Goal: Task Accomplishment & Management: Use online tool/utility

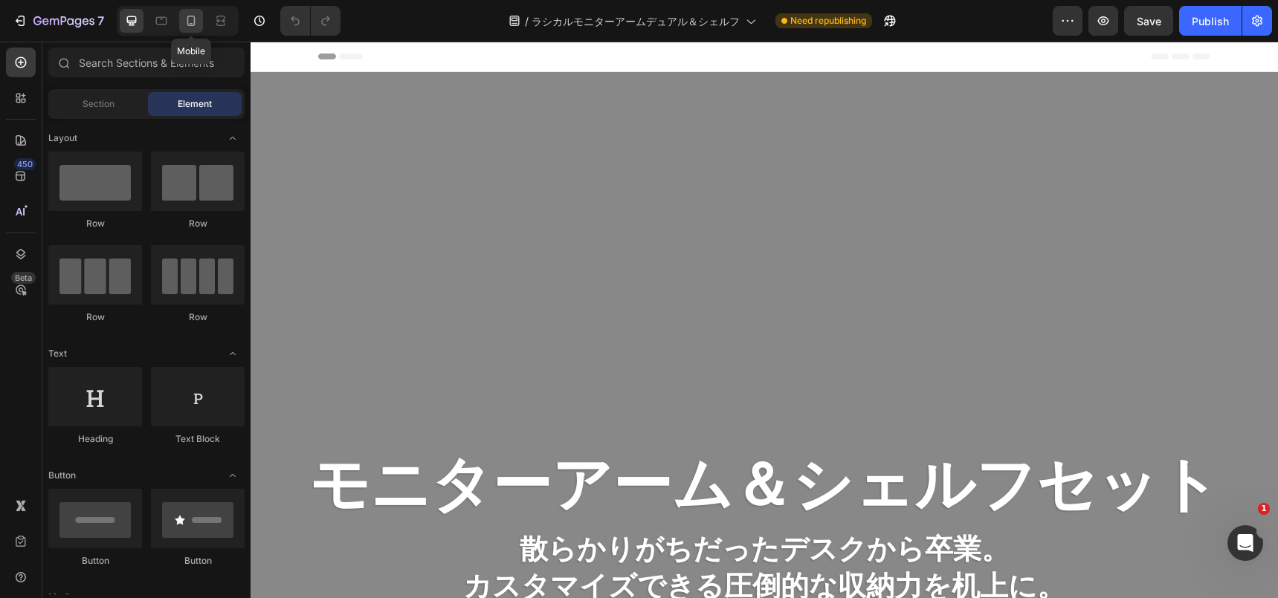
click at [194, 24] on icon at bounding box center [191, 21] width 8 height 10
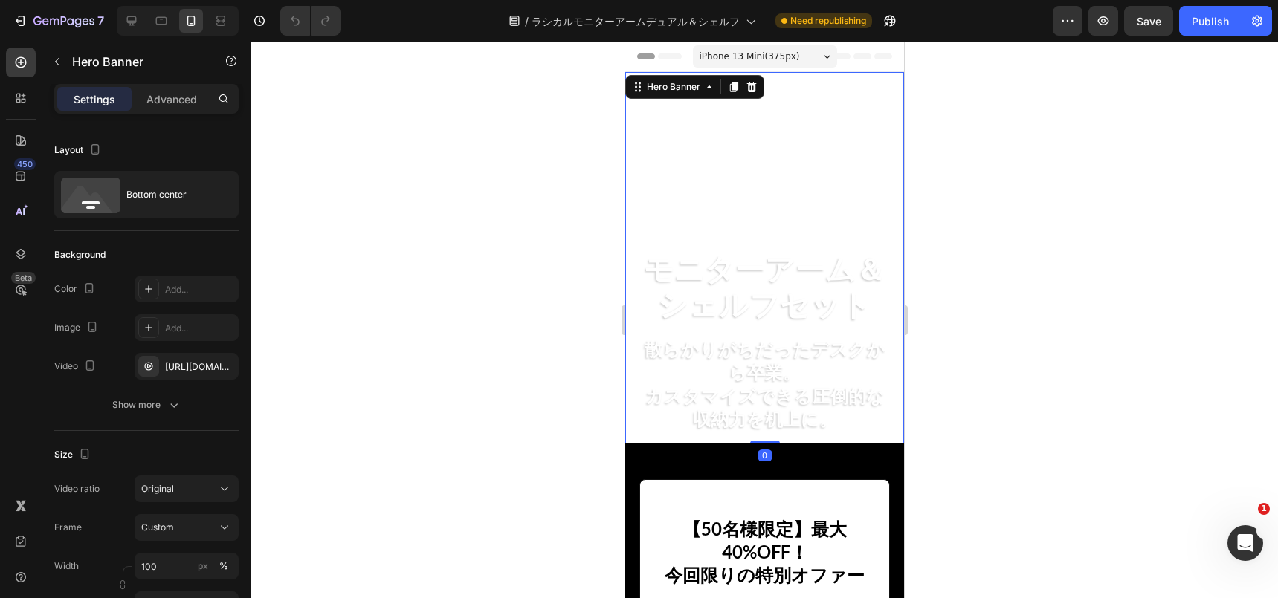
click at [701, 173] on div "Overlay" at bounding box center [763, 258] width 279 height 372
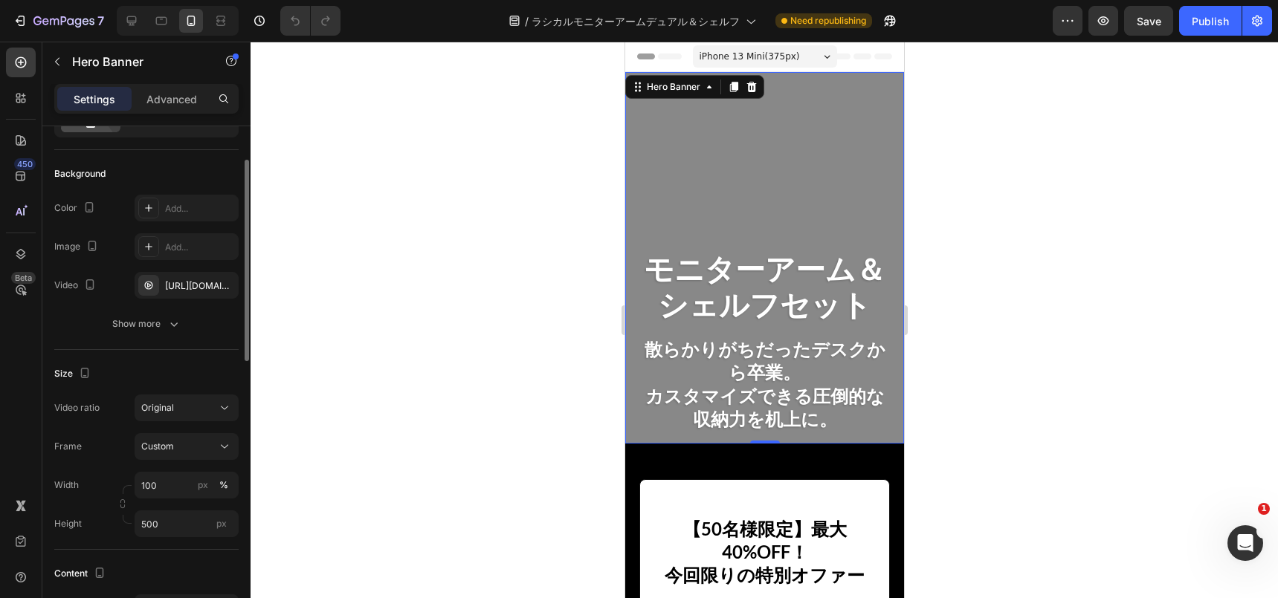
scroll to position [83, 0]
click at [172, 413] on span "Original" at bounding box center [157, 406] width 33 height 13
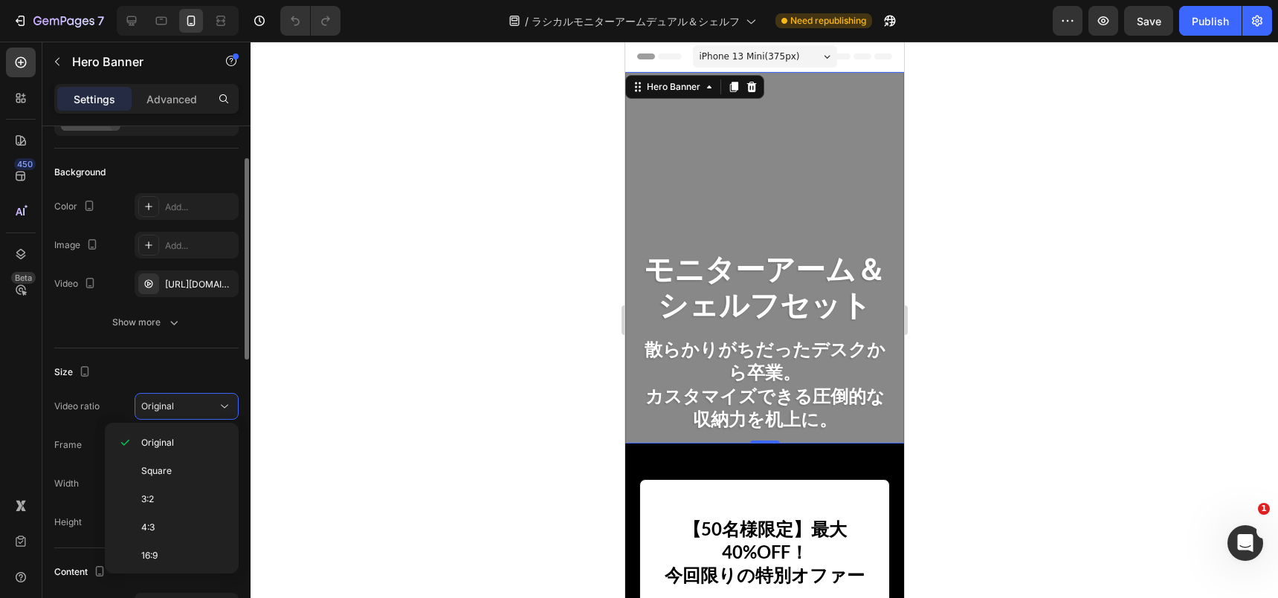
click at [135, 376] on div "Size" at bounding box center [146, 373] width 184 height 24
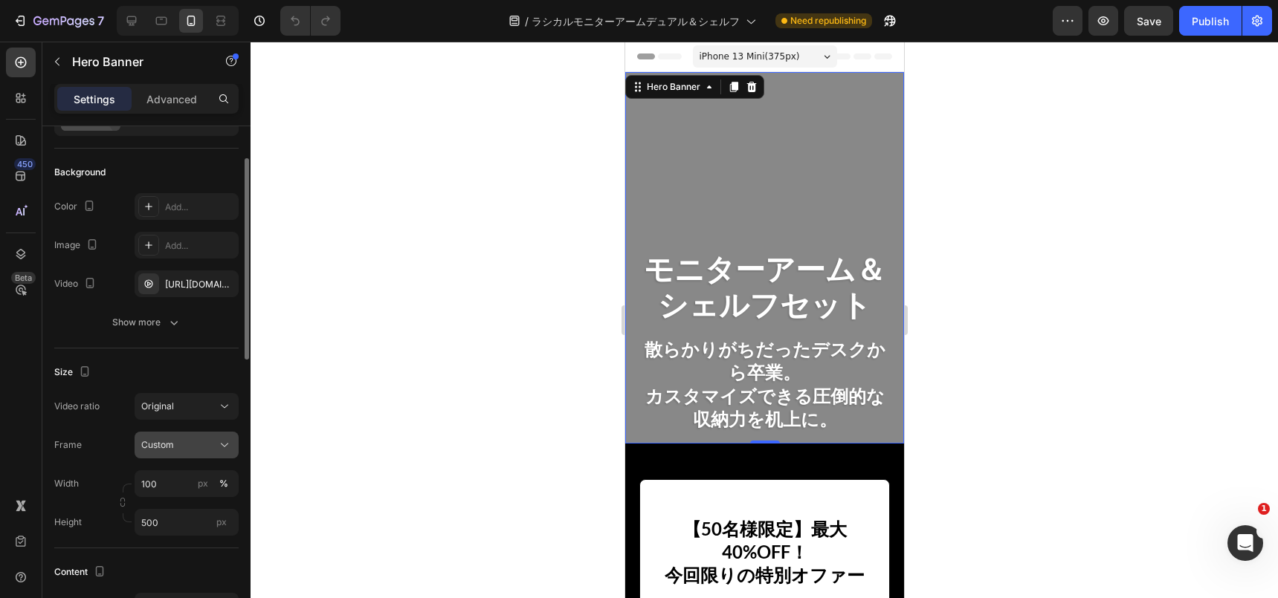
click at [172, 444] on span "Custom" at bounding box center [157, 445] width 33 height 13
click at [171, 488] on div "As banner source" at bounding box center [173, 481] width 119 height 27
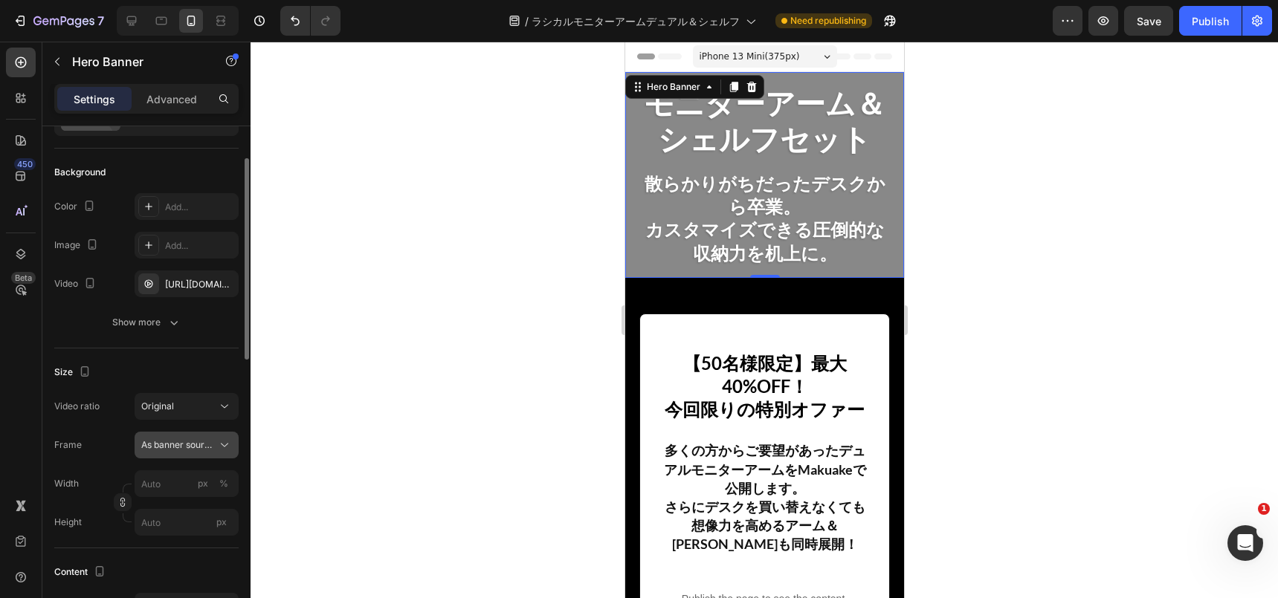
click at [163, 446] on span "As banner source" at bounding box center [177, 445] width 73 height 13
click at [161, 495] on div "Custom" at bounding box center [173, 507] width 119 height 27
type input "ｚ"
click at [146, 442] on span "As banner source" at bounding box center [177, 445] width 73 height 13
drag, startPoint x: 154, startPoint y: 505, endPoint x: 152, endPoint y: 483, distance: 21.6
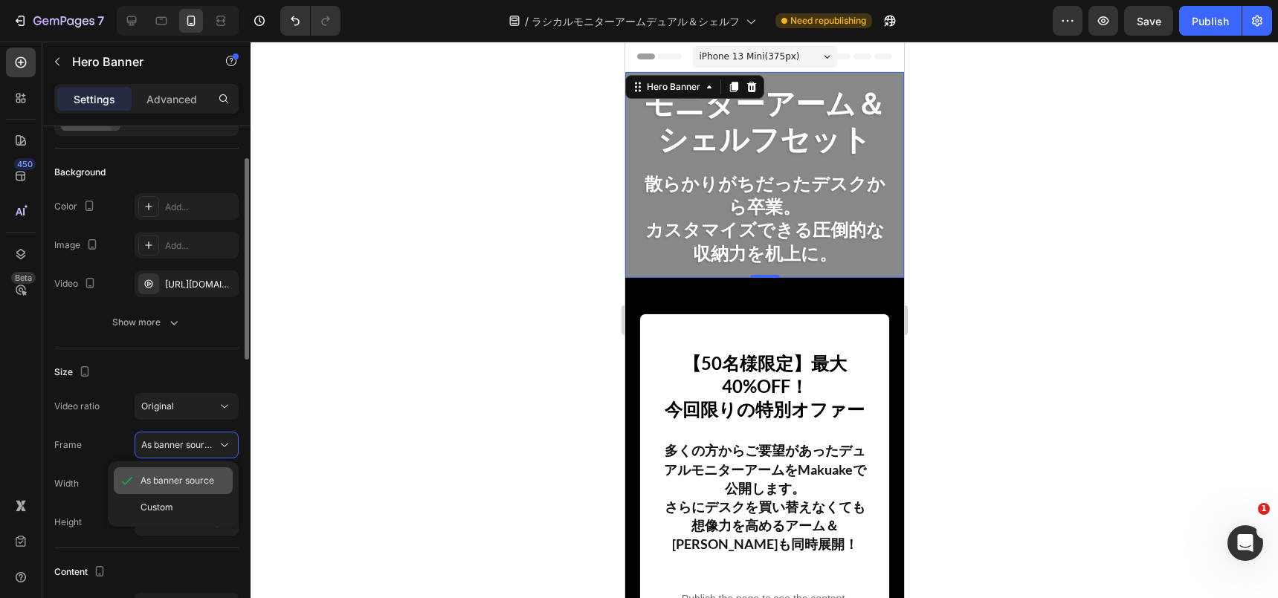
click at [152, 483] on div "As banner source Custom" at bounding box center [173, 495] width 131 height 54
click at [152, 483] on span "As banner source" at bounding box center [178, 480] width 74 height 13
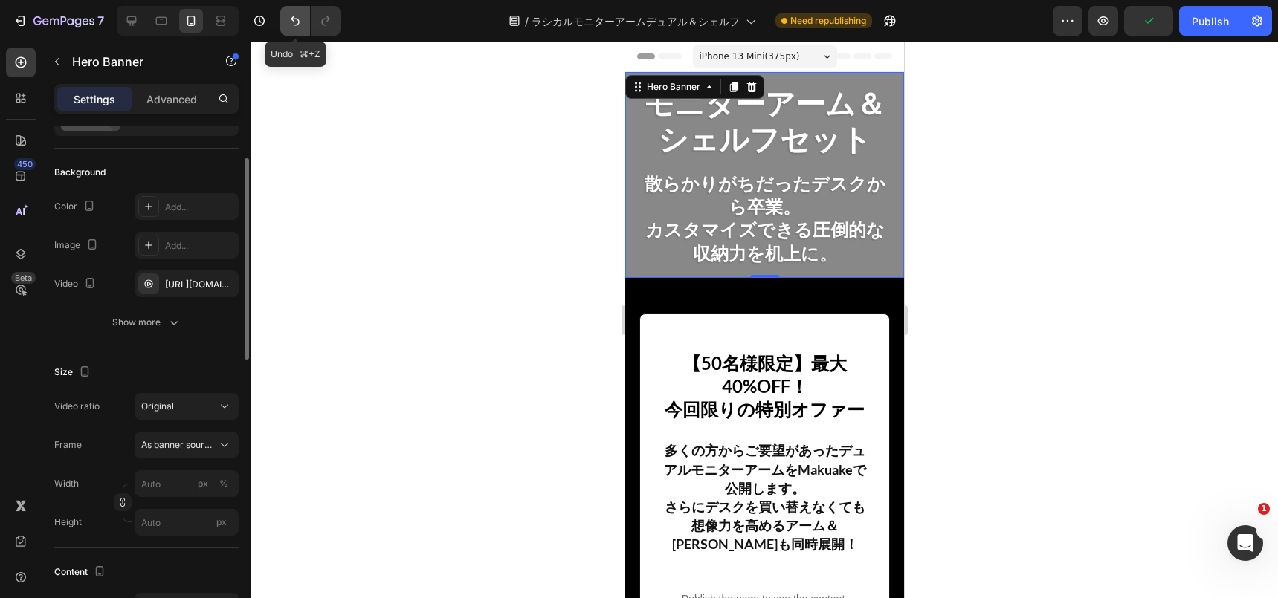
click at [298, 16] on icon "Undo/Redo" at bounding box center [295, 20] width 15 height 15
type input "100"
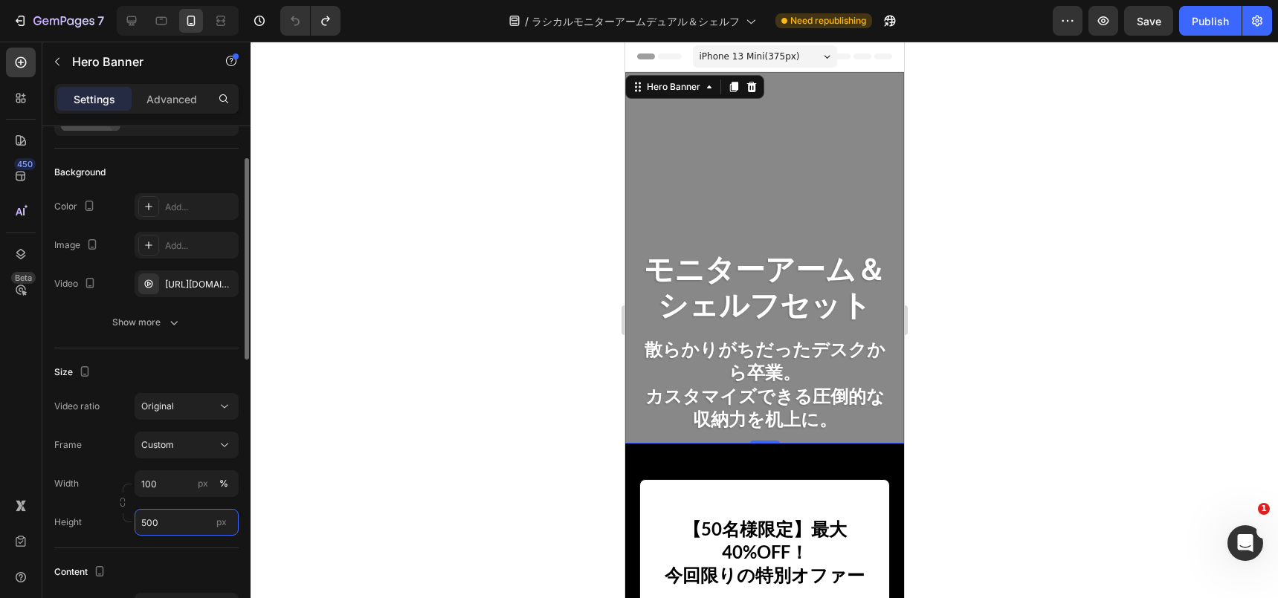
click at [164, 526] on input "500" at bounding box center [187, 522] width 104 height 27
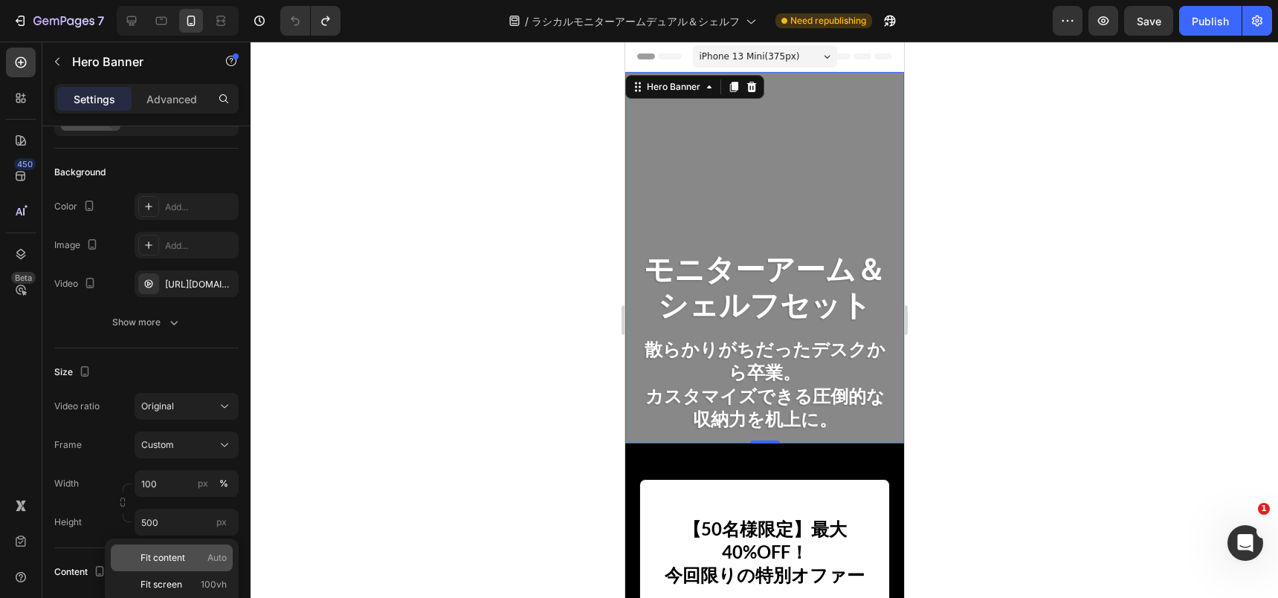
click at [177, 562] on span "Fit content" at bounding box center [163, 558] width 45 height 13
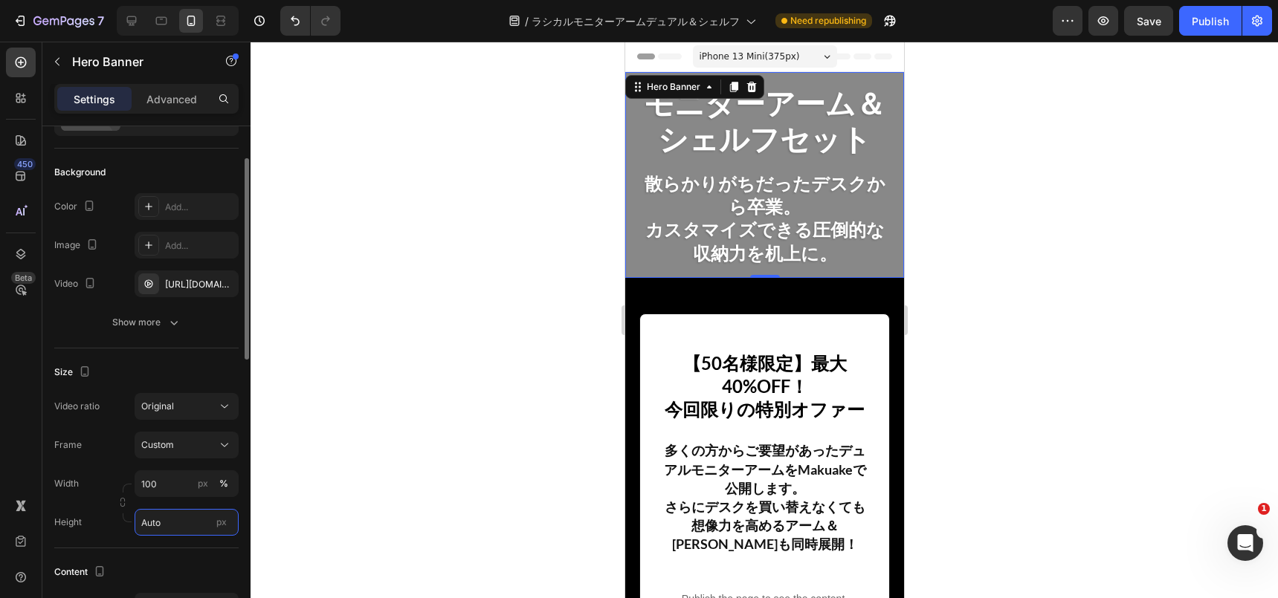
click at [162, 518] on input "Auto" at bounding box center [187, 522] width 104 height 27
click at [166, 579] on span "Fit screen" at bounding box center [162, 584] width 42 height 13
type input "100 vh"
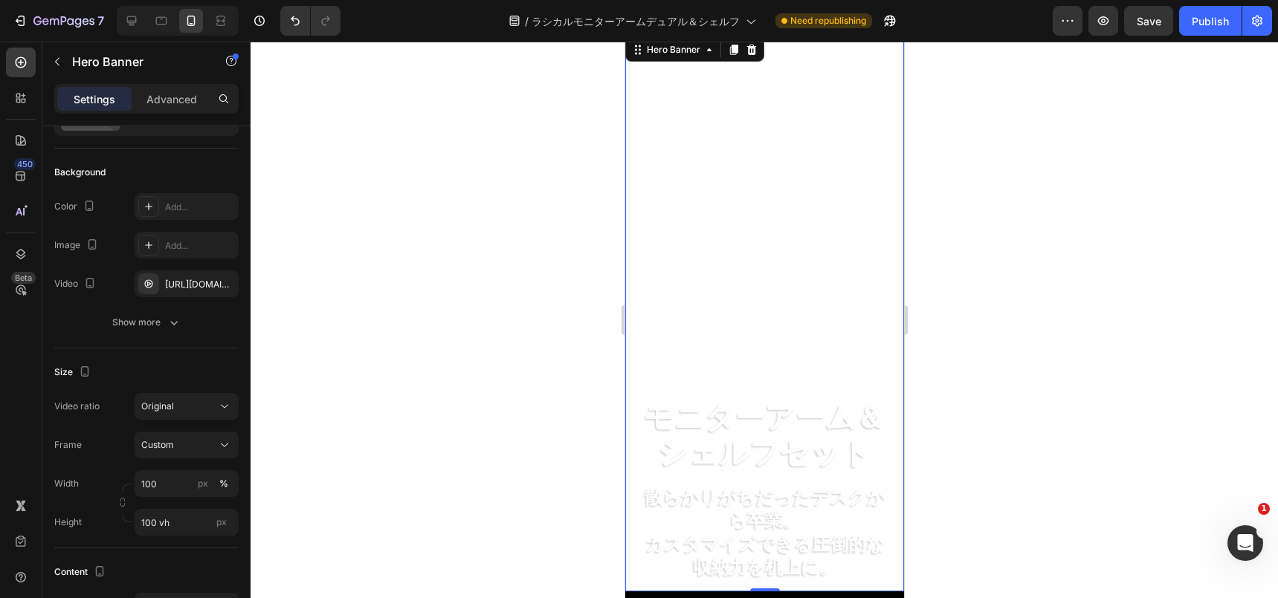
scroll to position [0, 0]
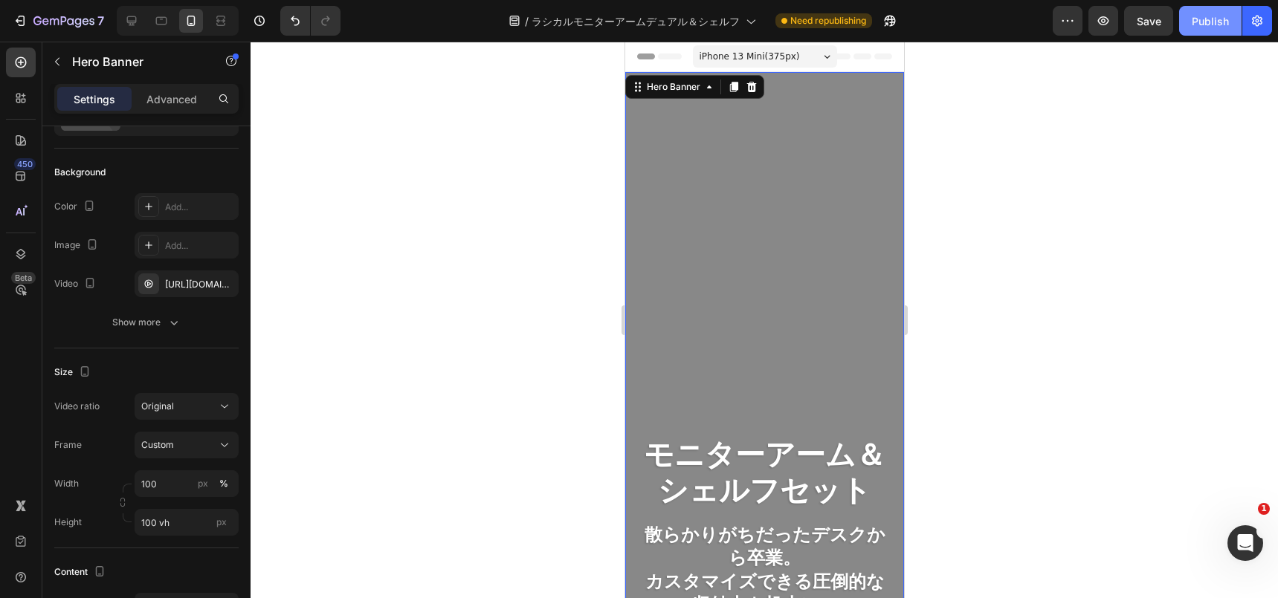
click at [1206, 30] on button "Publish" at bounding box center [1210, 21] width 62 height 30
click at [138, 30] on div at bounding box center [132, 21] width 24 height 24
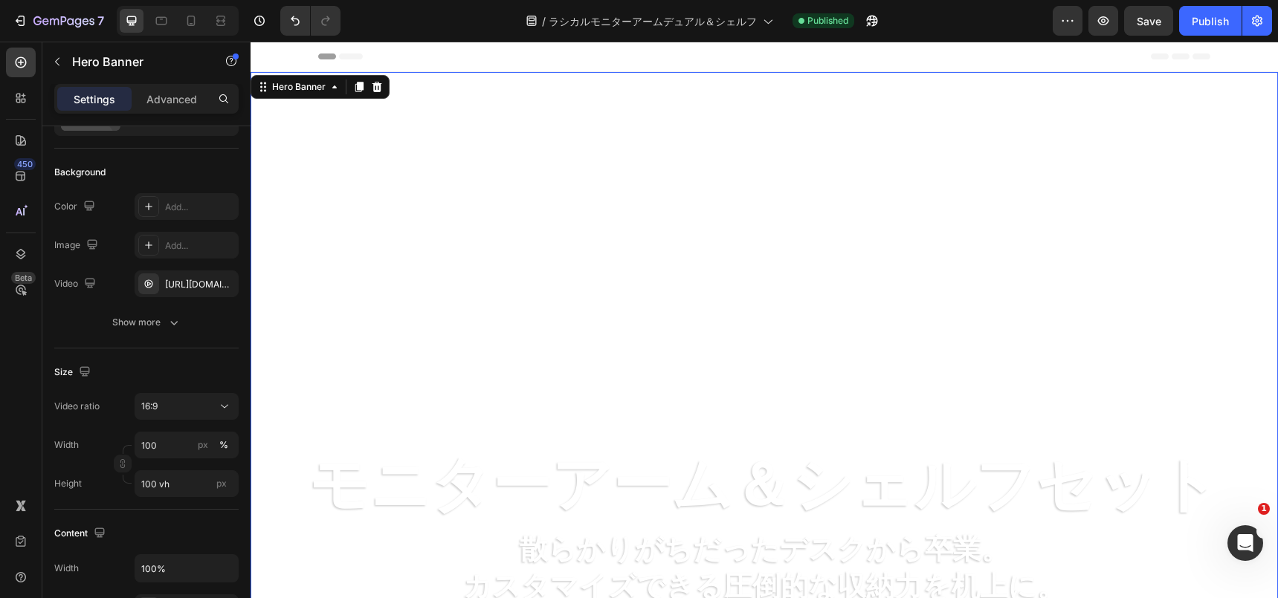
scroll to position [85, 0]
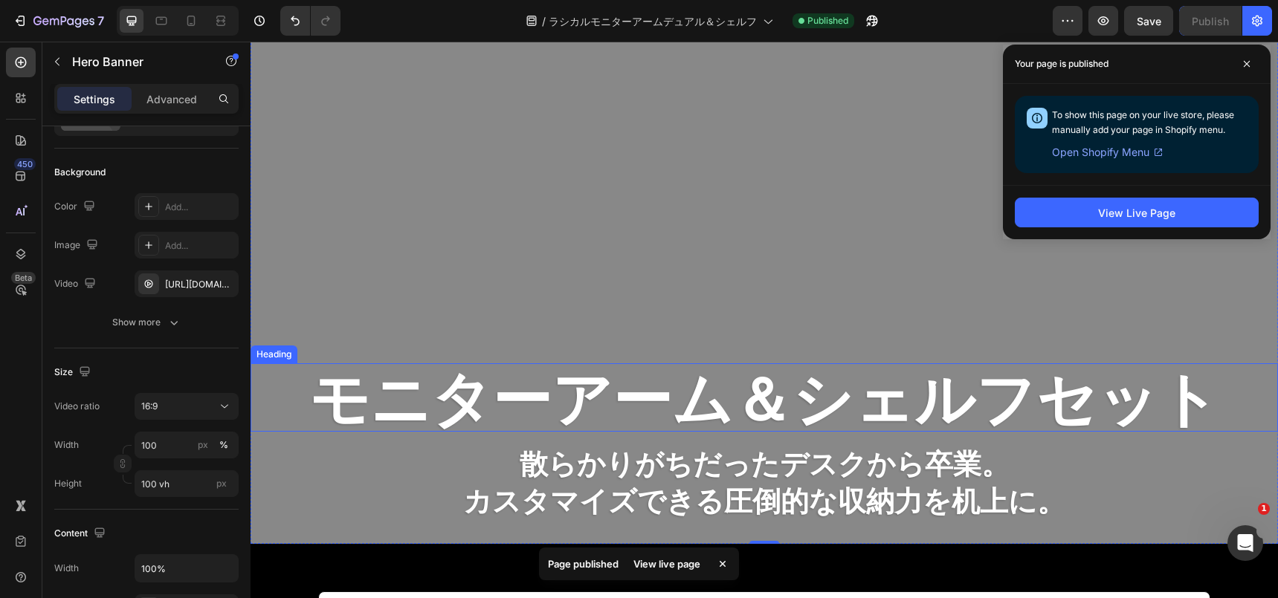
click at [694, 380] on h2 "モニターアーム＆シェルフセット" at bounding box center [764, 398] width 1027 height 68
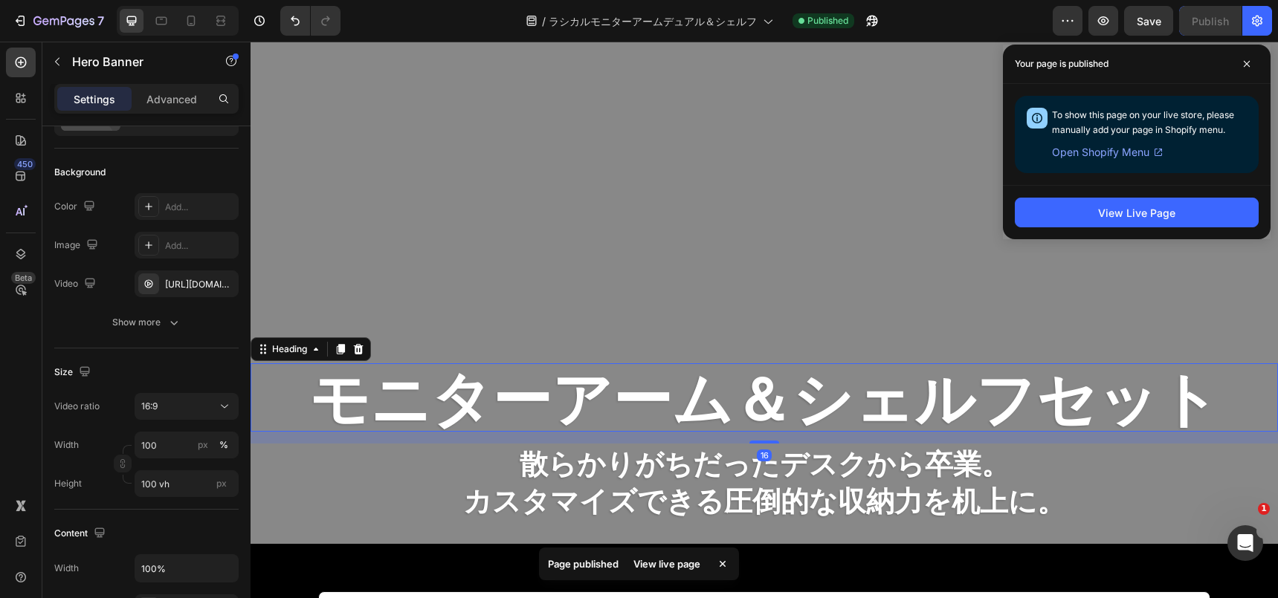
scroll to position [0, 0]
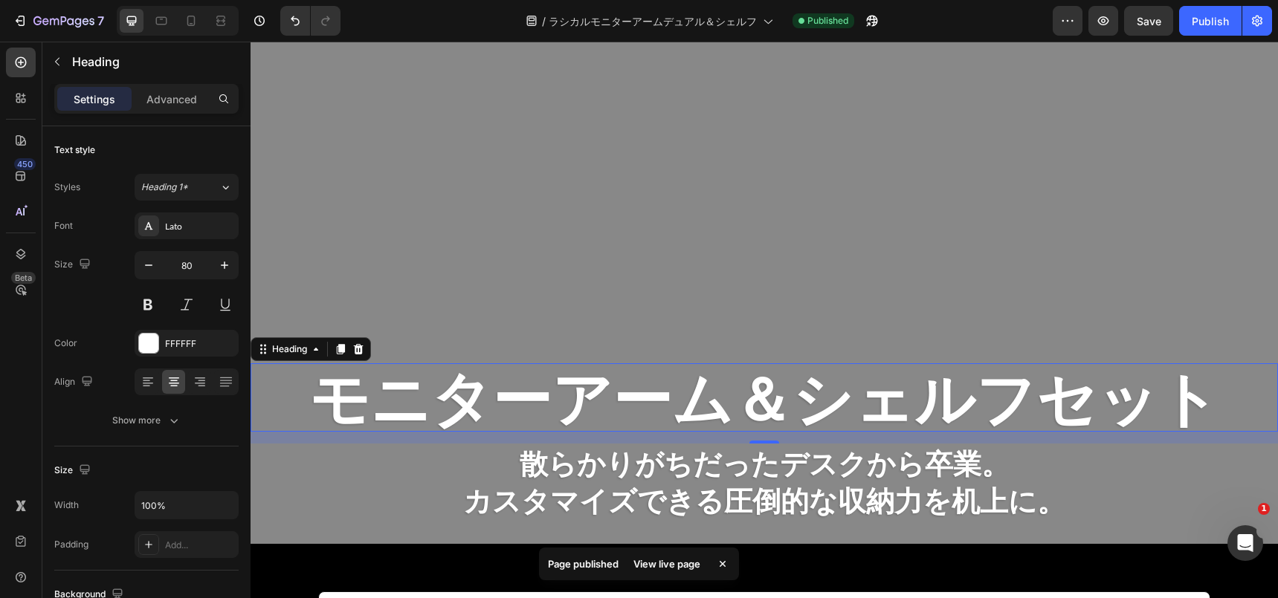
click at [439, 408] on h2 "モニターアーム＆シェルフセット" at bounding box center [764, 398] width 1027 height 68
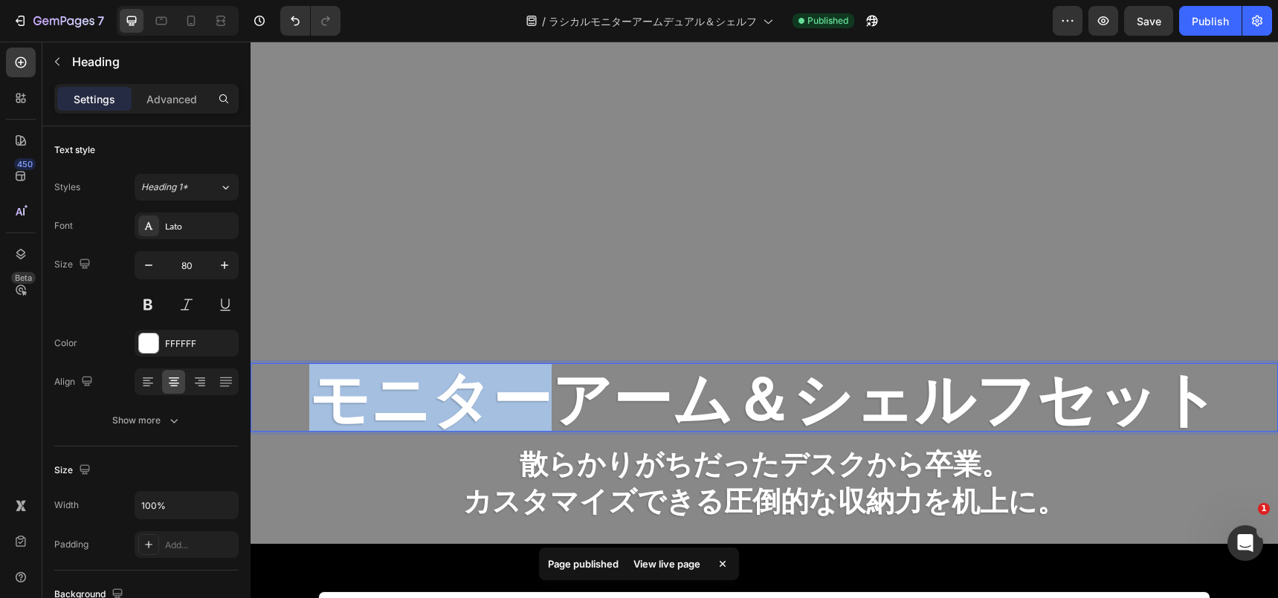
click at [439, 408] on p "モニターアーム＆シェルフセット" at bounding box center [764, 397] width 1024 height 65
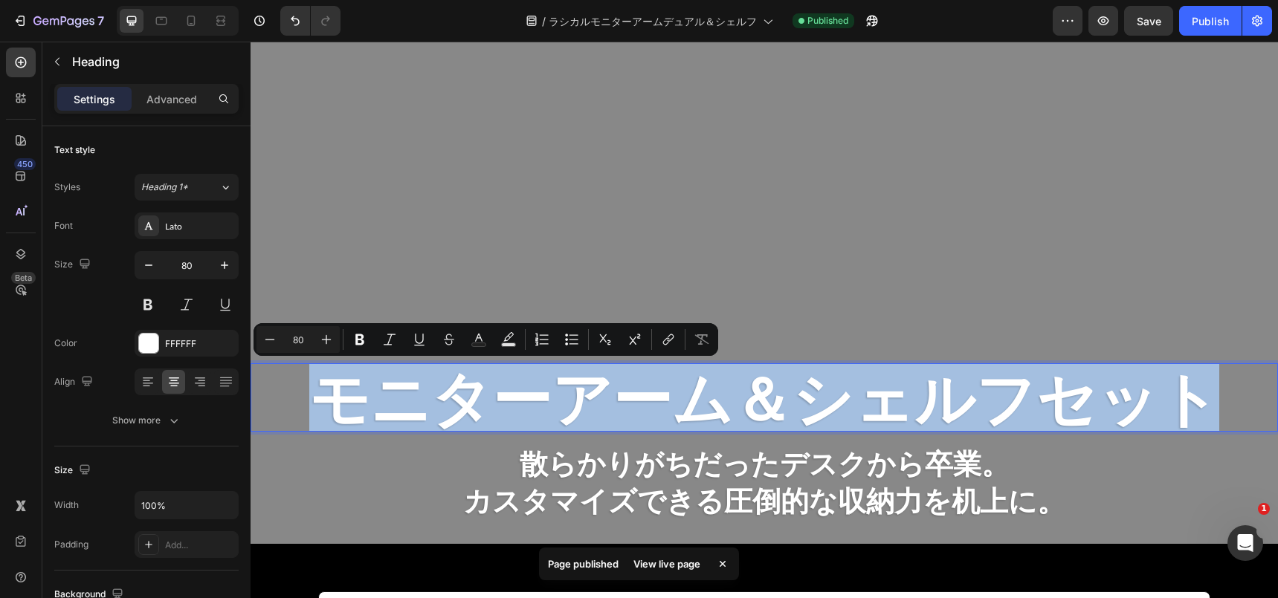
click at [439, 408] on p "モニターアーム＆シェルフセット" at bounding box center [764, 397] width 1024 height 65
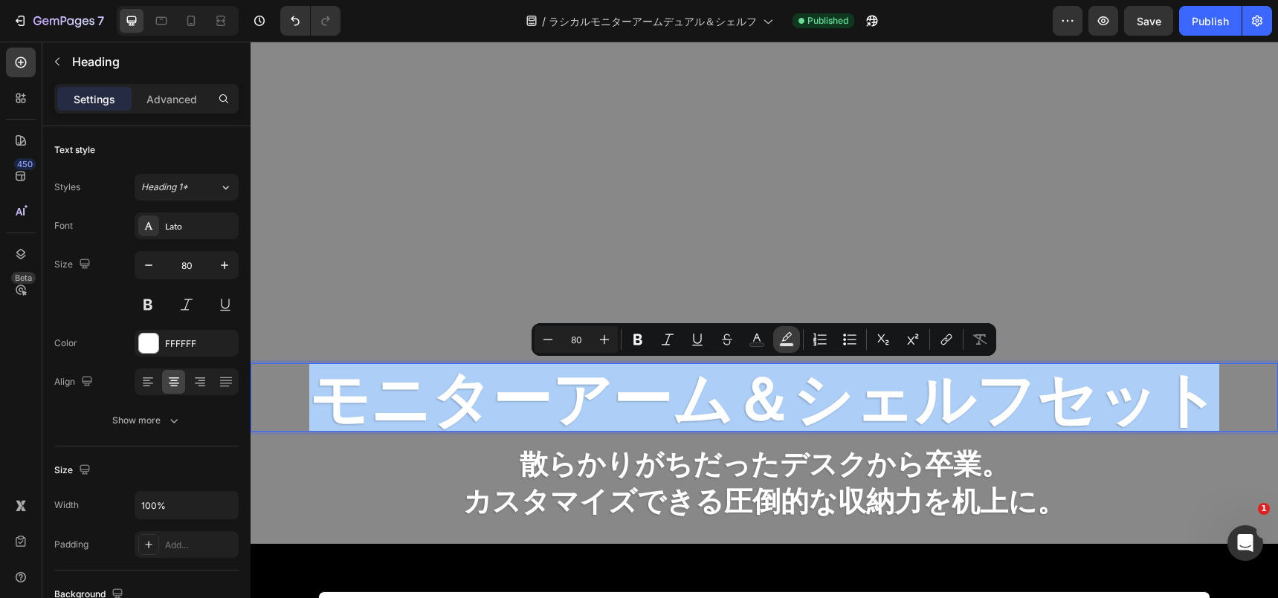
click at [781, 336] on icon "Editor contextual toolbar" at bounding box center [786, 339] width 15 height 15
type input "000000"
type input "77"
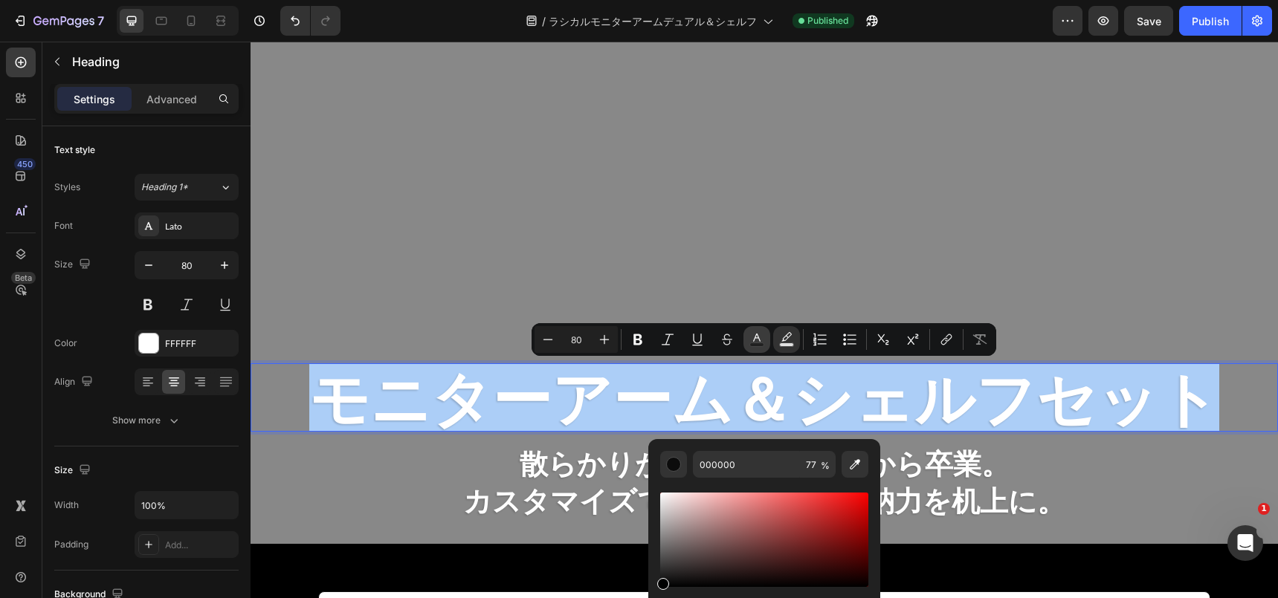
click at [758, 337] on icon "Editor contextual toolbar" at bounding box center [756, 338] width 7 height 8
type input "FFFFFF"
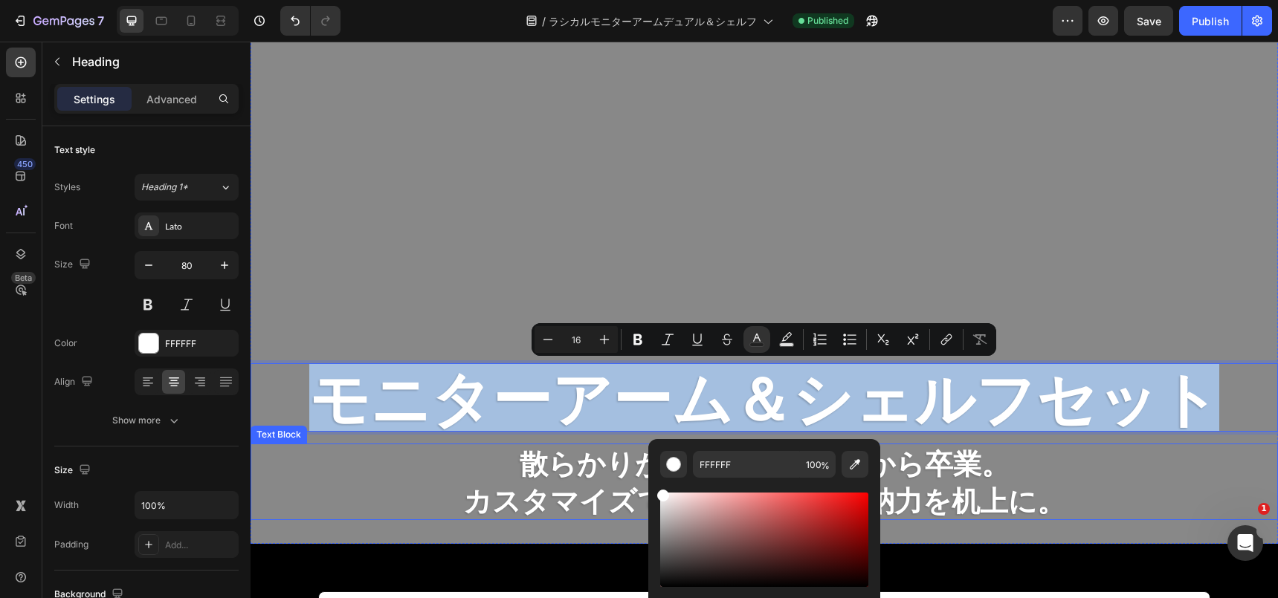
click at [600, 473] on strong "散らかりがちだったデスクから卒業。" at bounding box center [765, 463] width 490 height 34
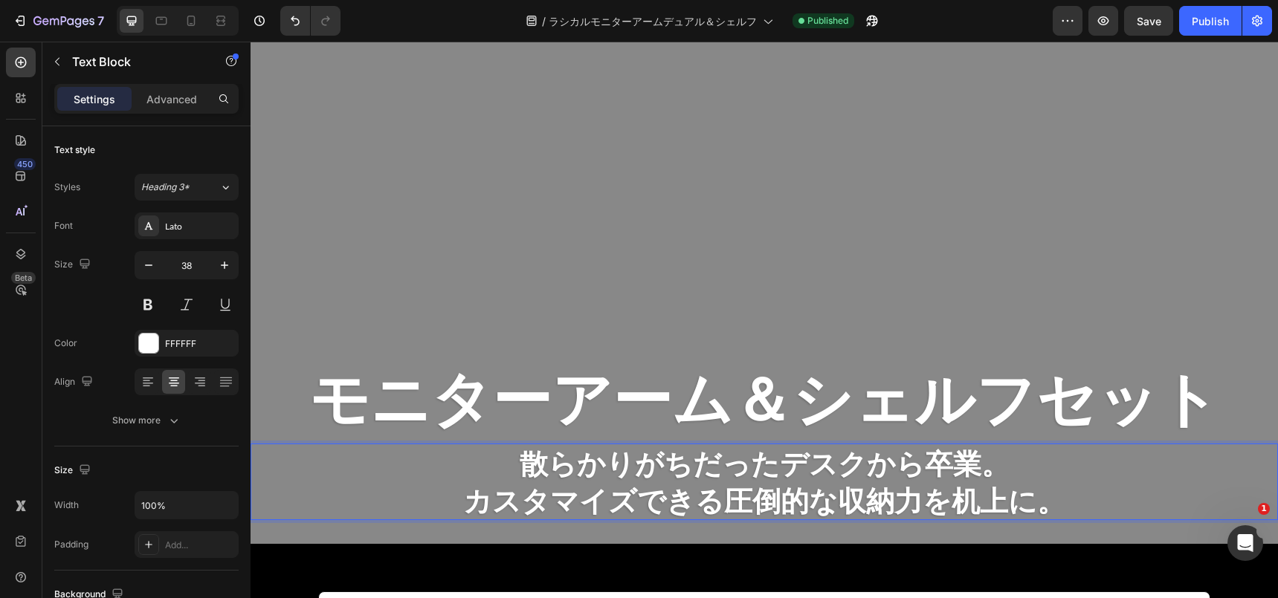
click at [600, 473] on strong "散らかりがちだったデスクから卒業。" at bounding box center [765, 463] width 490 height 34
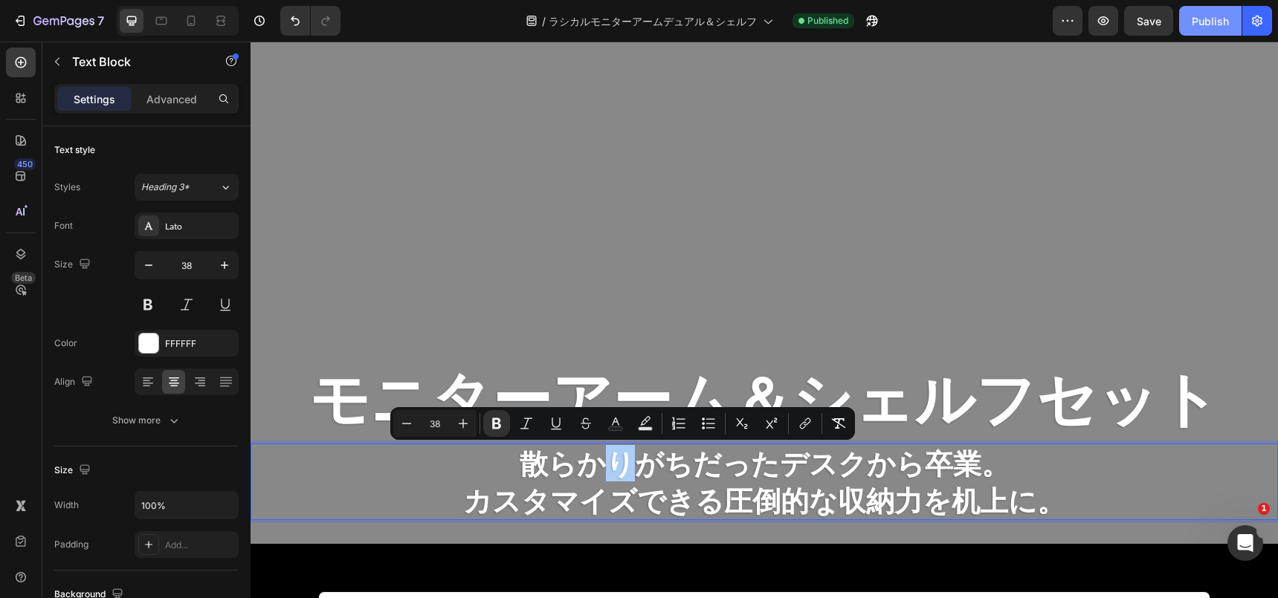
click at [1203, 24] on div "Publish" at bounding box center [1210, 21] width 37 height 16
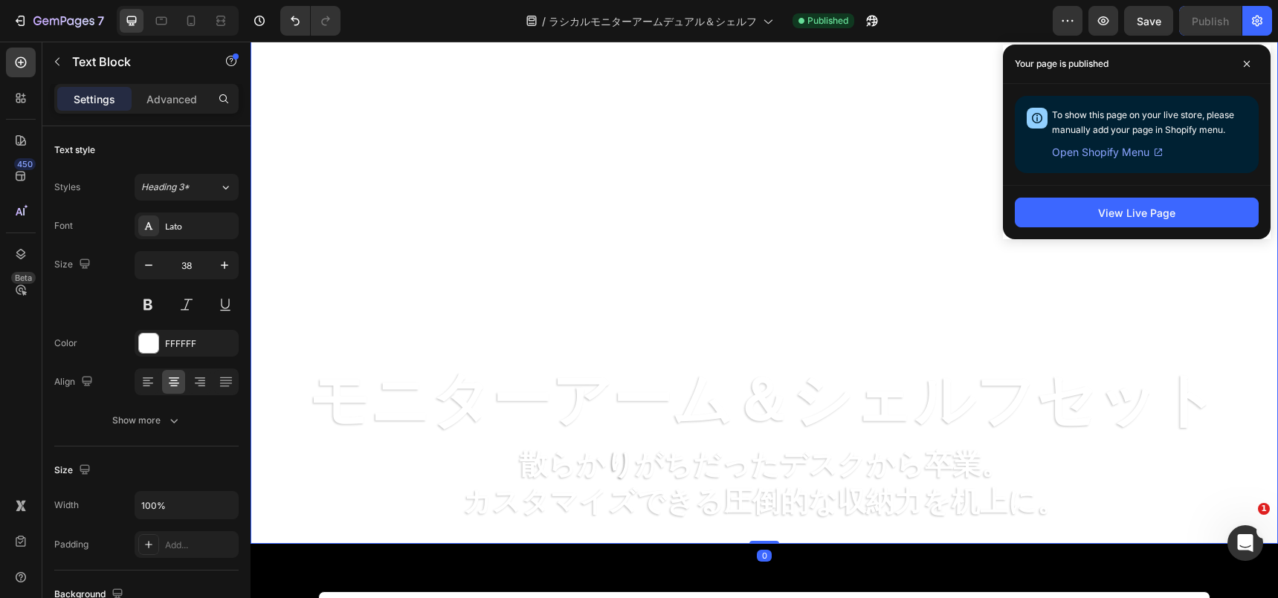
click at [677, 178] on div "Overlay" at bounding box center [764, 265] width 1027 height 557
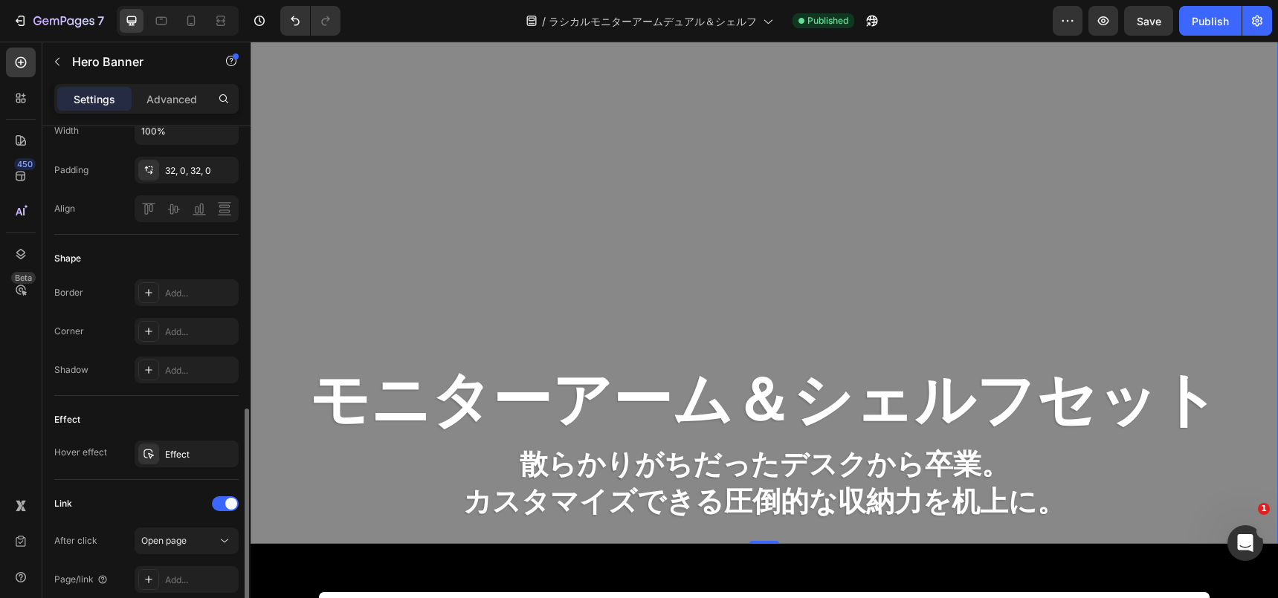
scroll to position [595, 0]
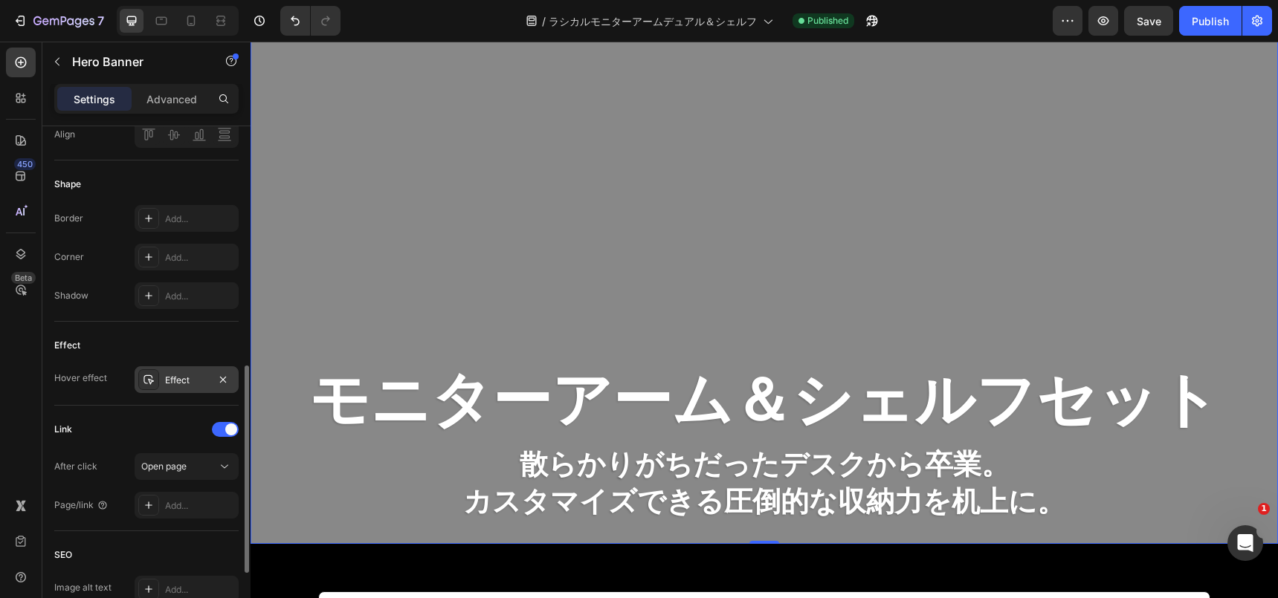
click at [179, 389] on div "Effect" at bounding box center [187, 380] width 104 height 27
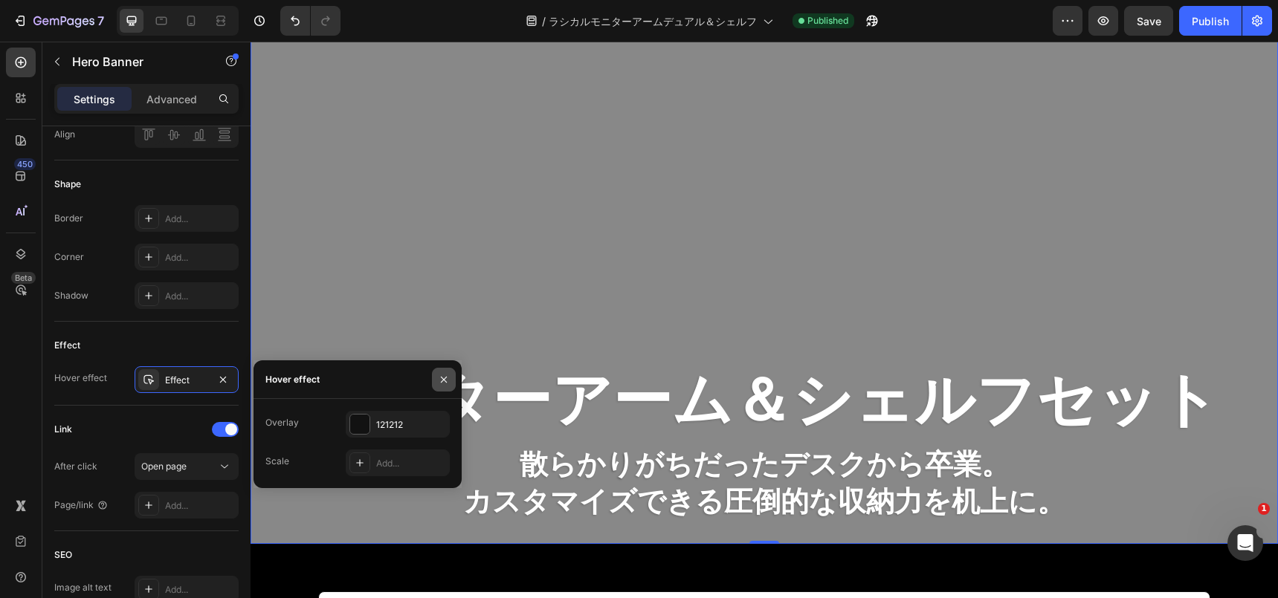
click at [446, 377] on icon "button" at bounding box center [444, 379] width 6 height 6
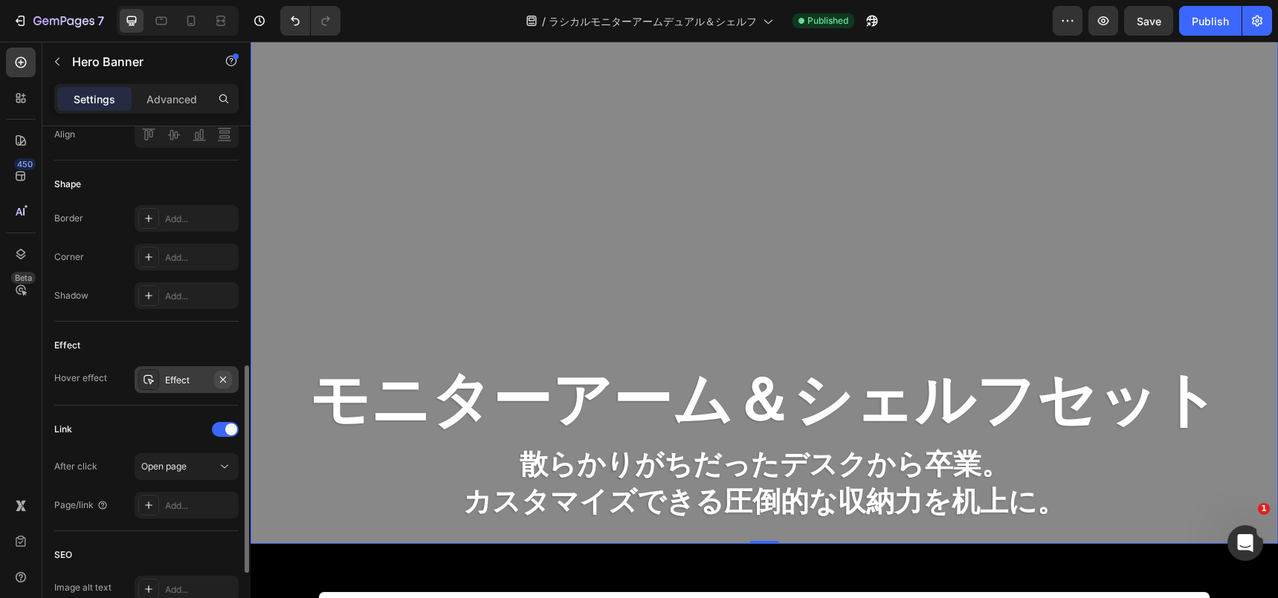
click at [222, 384] on icon "button" at bounding box center [223, 380] width 12 height 12
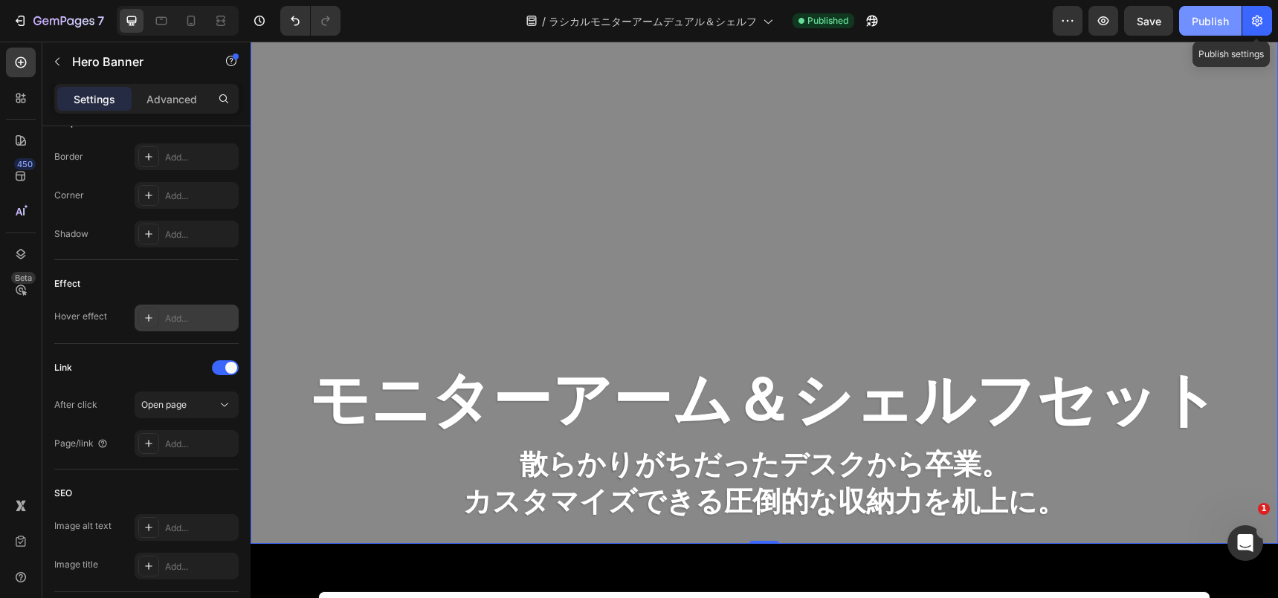
click at [1218, 23] on div "Publish" at bounding box center [1210, 21] width 37 height 16
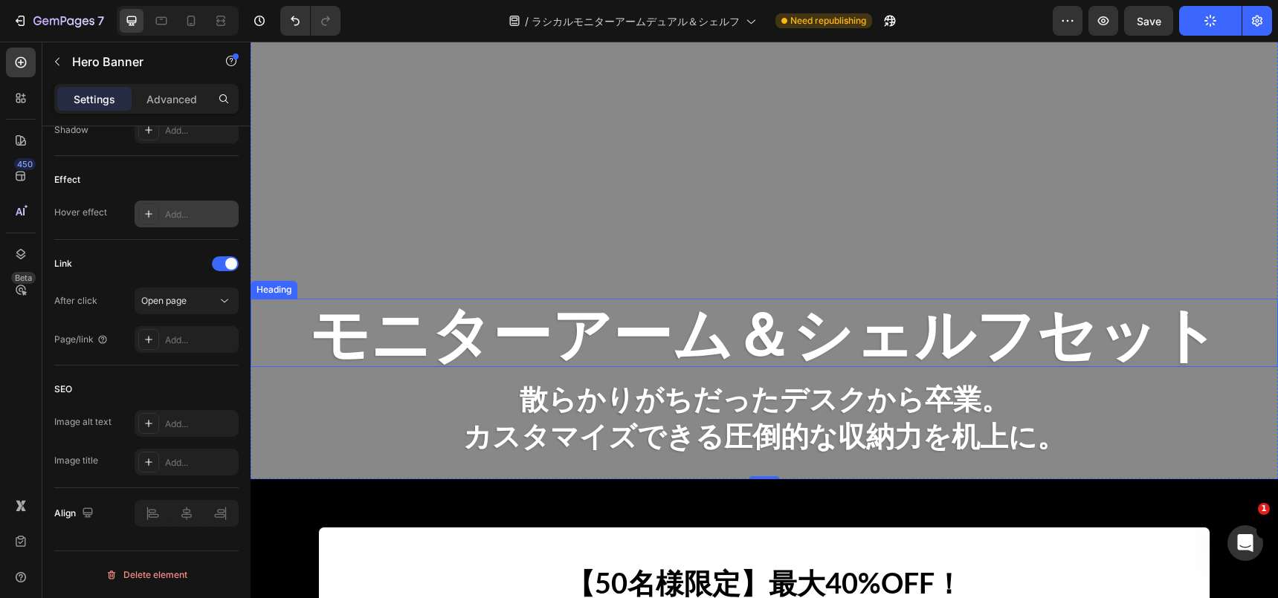
scroll to position [0, 0]
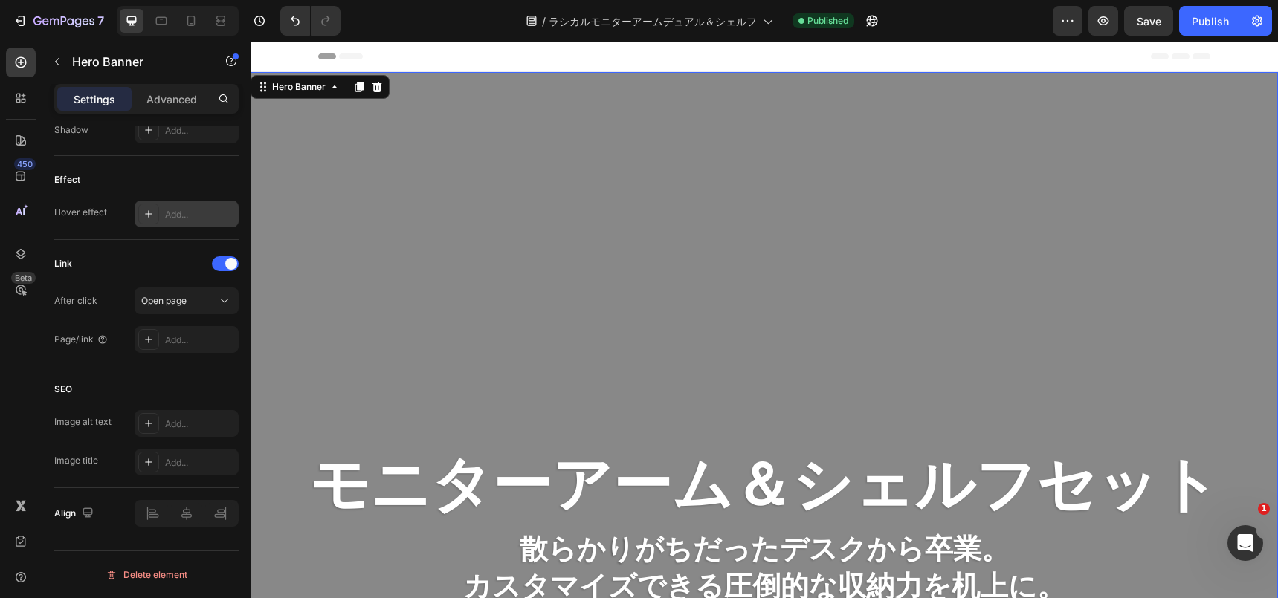
click at [419, 295] on div "Overlay" at bounding box center [764, 350] width 1027 height 557
click at [413, 376] on div "Overlay" at bounding box center [764, 350] width 1027 height 557
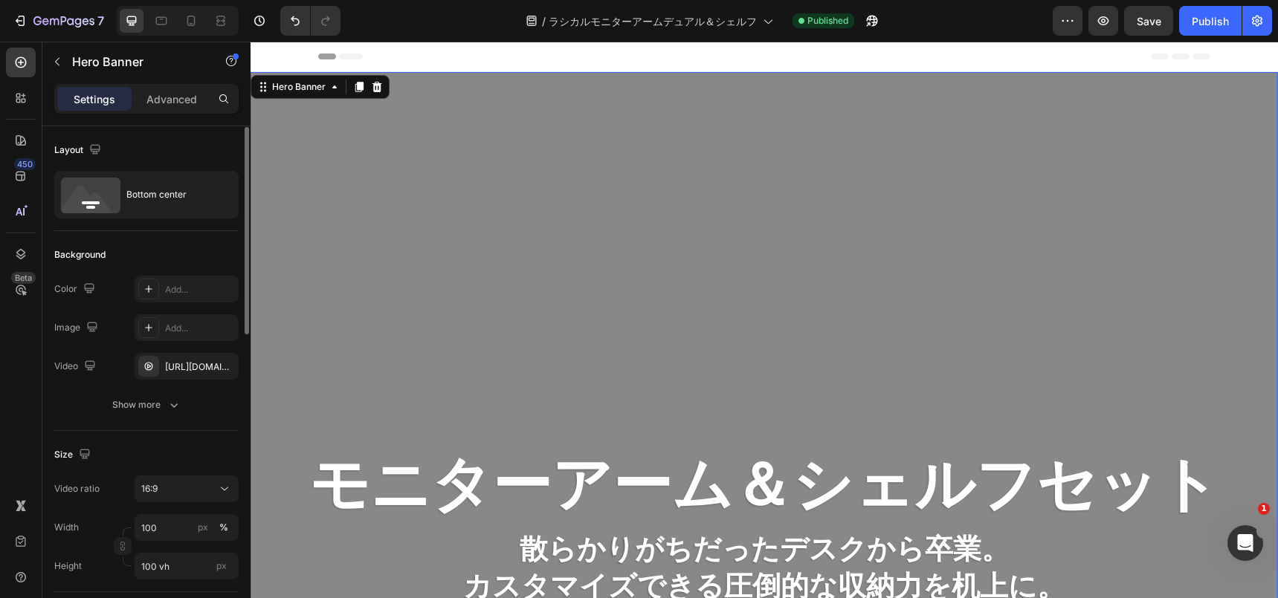
scroll to position [1, 0]
click at [183, 369] on div "[URL][DOMAIN_NAME]" at bounding box center [186, 366] width 43 height 13
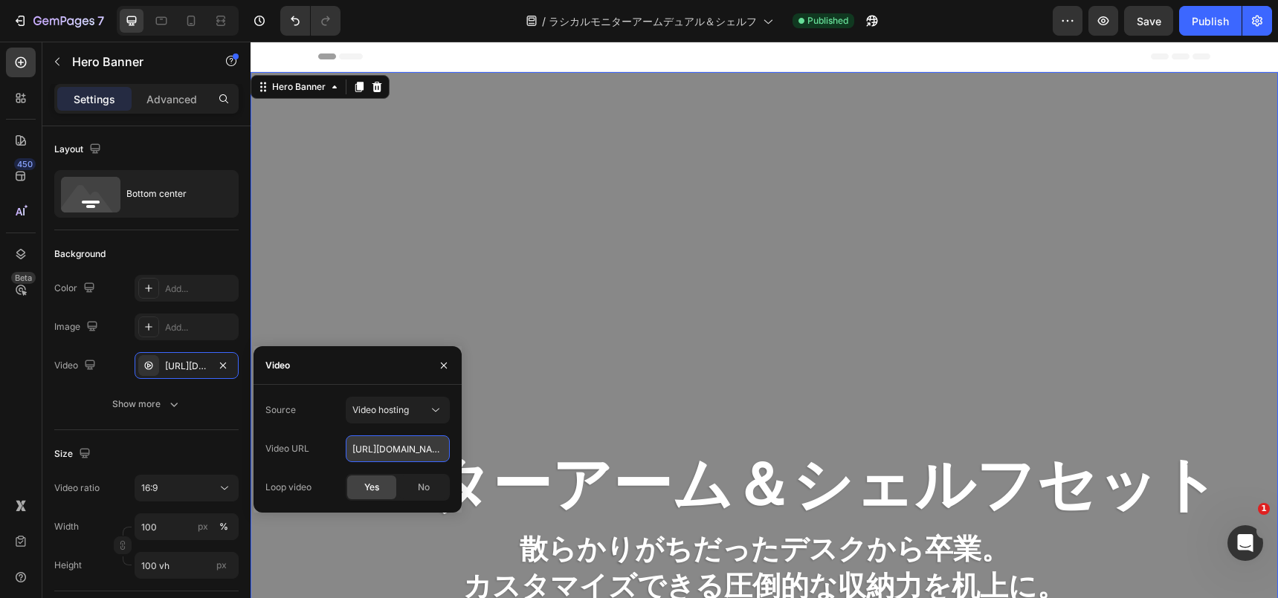
click at [370, 454] on input "[URL][DOMAIN_NAME]" at bounding box center [398, 449] width 104 height 27
paste input "236d0cedccbd47cda0dea901b7a831aa"
type input "[URL][DOMAIN_NAME]"
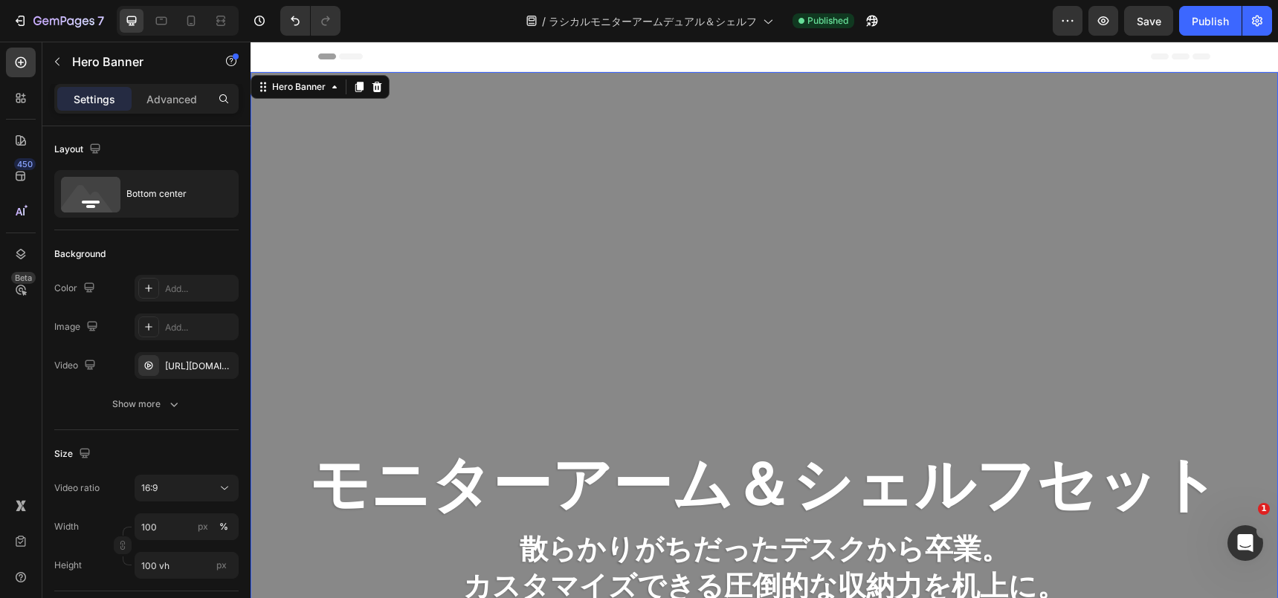
click at [344, 272] on div "Overlay" at bounding box center [764, 350] width 1027 height 557
click at [1194, 19] on div "Publish" at bounding box center [1210, 21] width 37 height 16
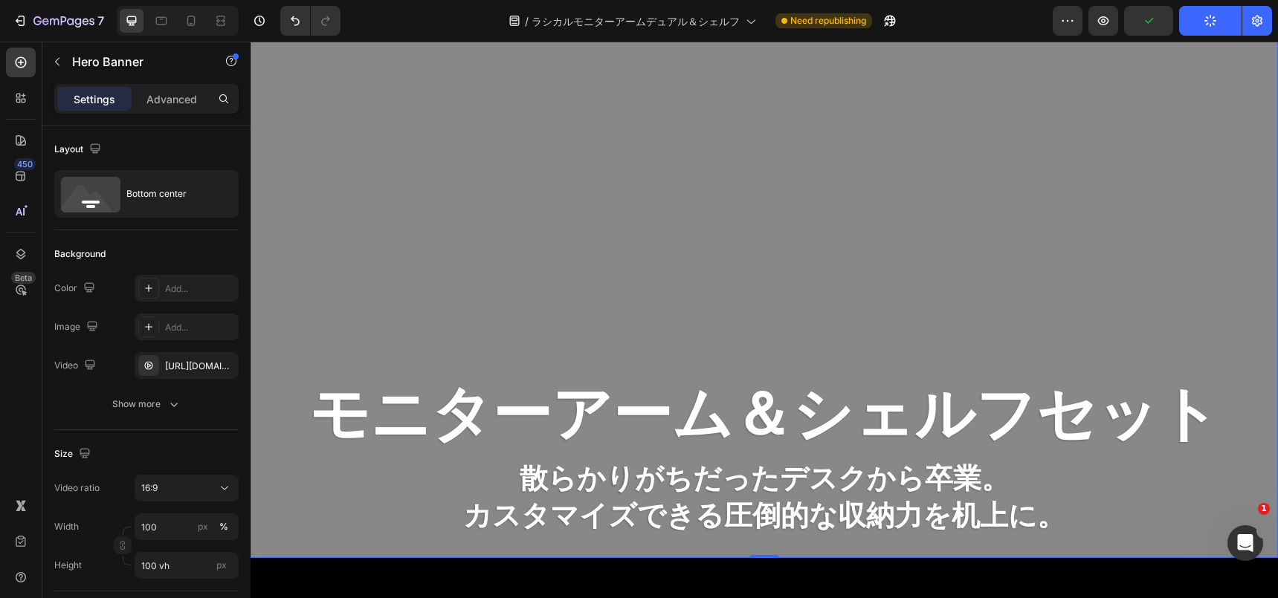
scroll to position [78, 0]
